Goal: Find specific page/section: Find specific page/section

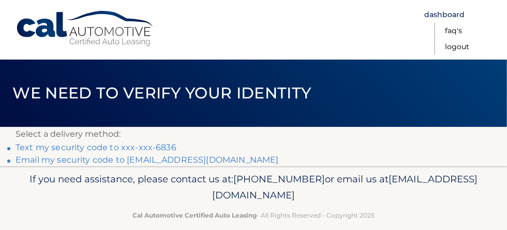
click at [424, 23] on link "Dashboard" at bounding box center [444, 15] width 40 height 16
